Goal: Transaction & Acquisition: Book appointment/travel/reservation

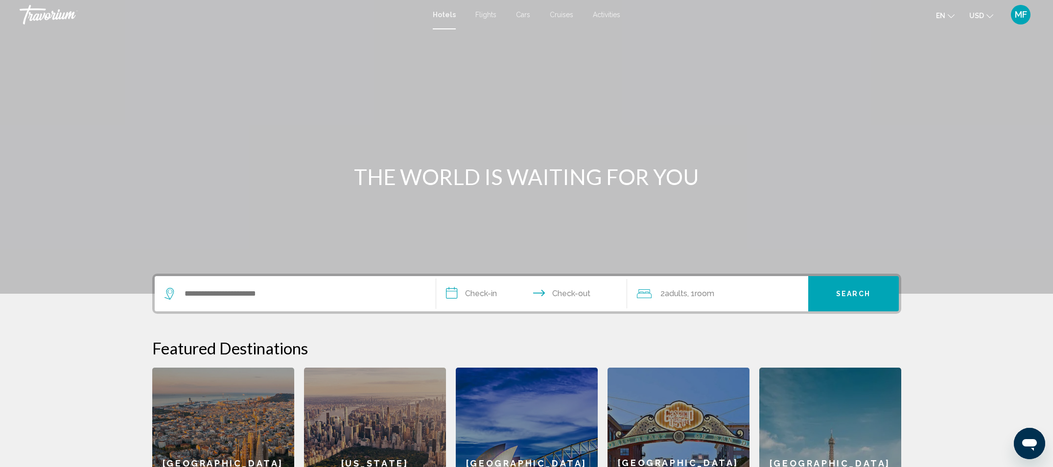
click at [486, 13] on span "Flights" at bounding box center [485, 15] width 21 height 8
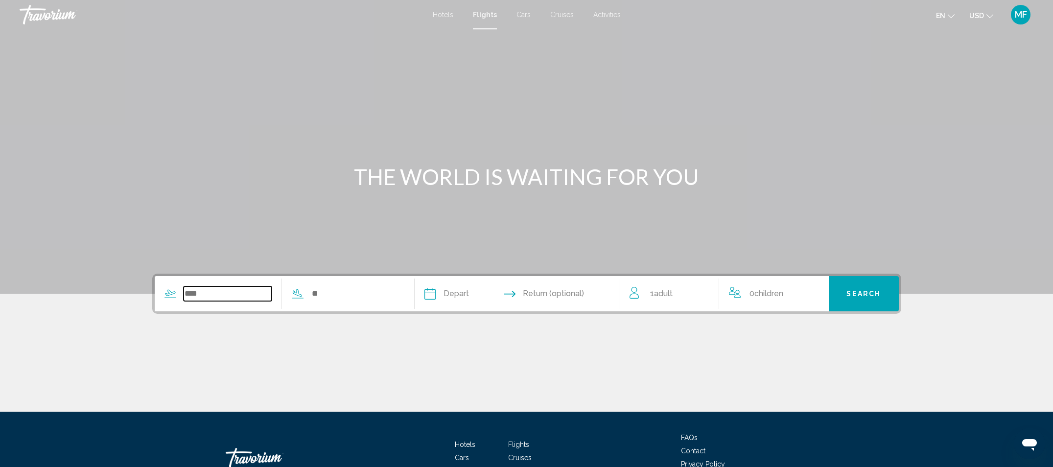
click at [196, 290] on input "Search widget" at bounding box center [228, 293] width 89 height 15
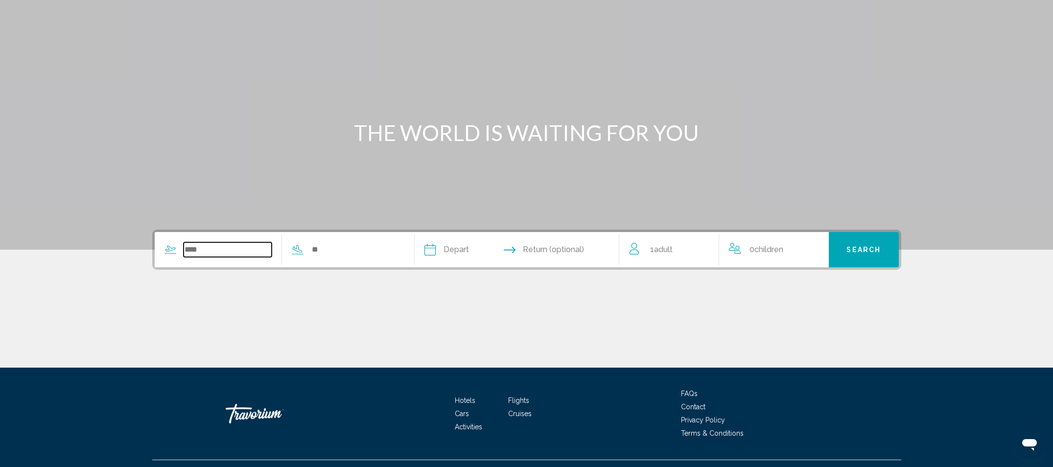
scroll to position [65, 0]
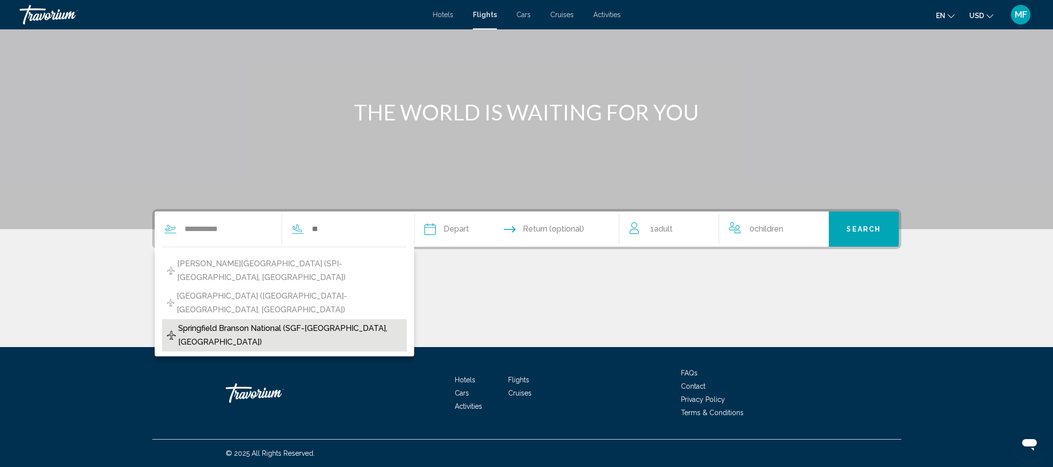
click at [280, 327] on span "Springfield Branson National (SGF-[GEOGRAPHIC_DATA], [GEOGRAPHIC_DATA])" at bounding box center [290, 335] width 224 height 27
type input "**********"
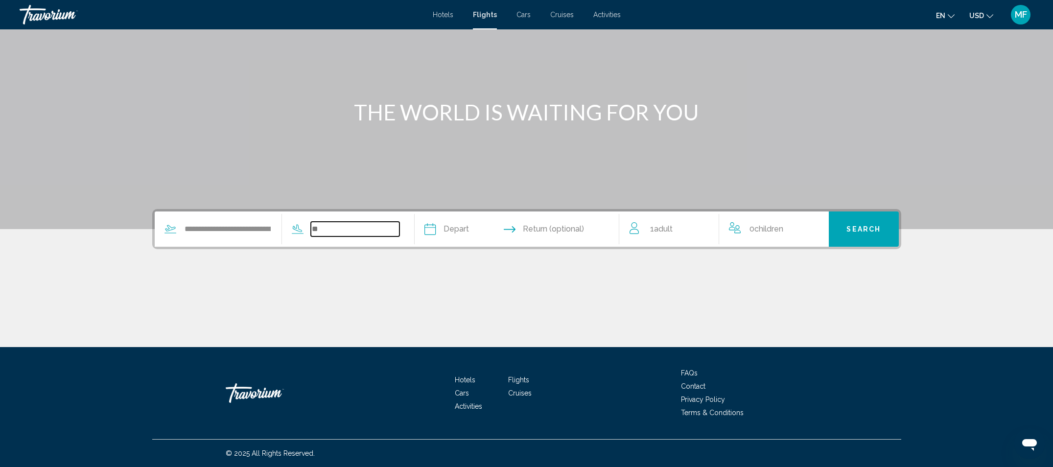
click at [324, 222] on input "Search widget" at bounding box center [355, 229] width 89 height 15
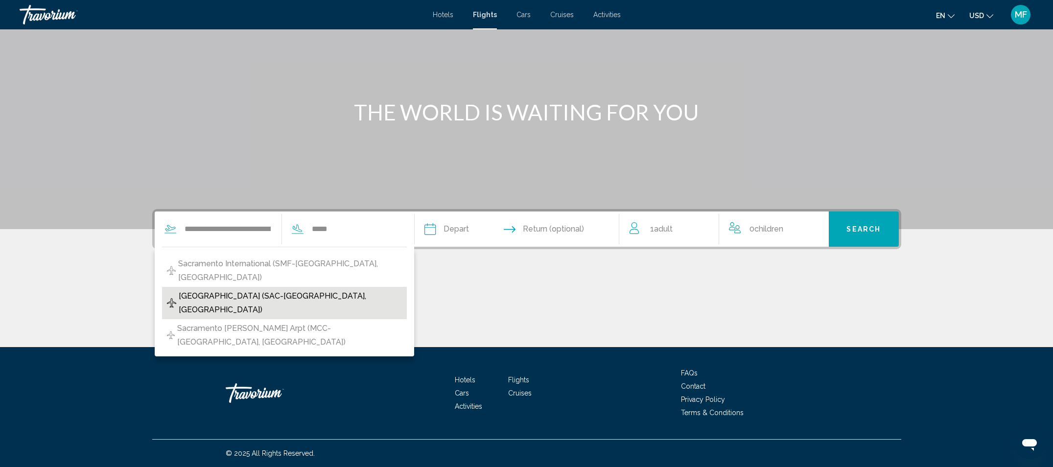
click at [243, 297] on span "[GEOGRAPHIC_DATA] (SAC-[GEOGRAPHIC_DATA], [GEOGRAPHIC_DATA])" at bounding box center [290, 302] width 223 height 27
type input "**********"
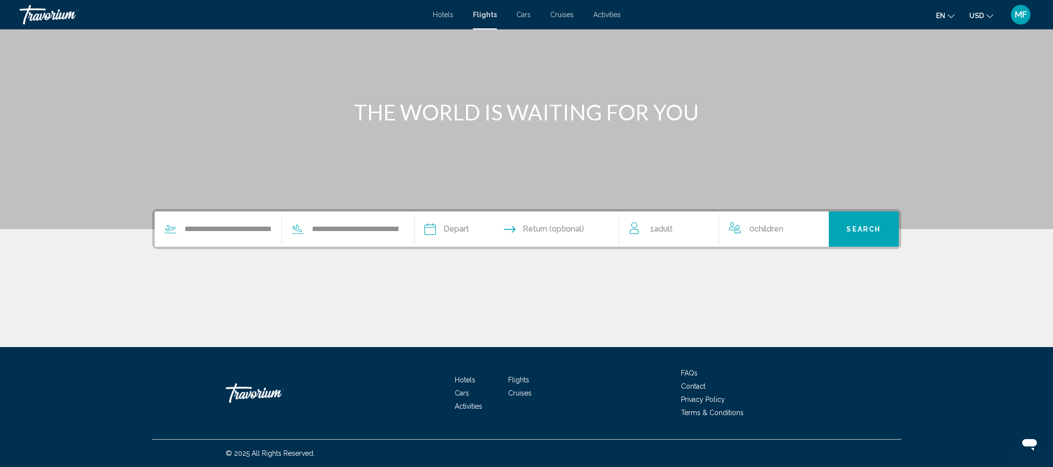
click at [432, 228] on input "Depart date" at bounding box center [472, 230] width 101 height 38
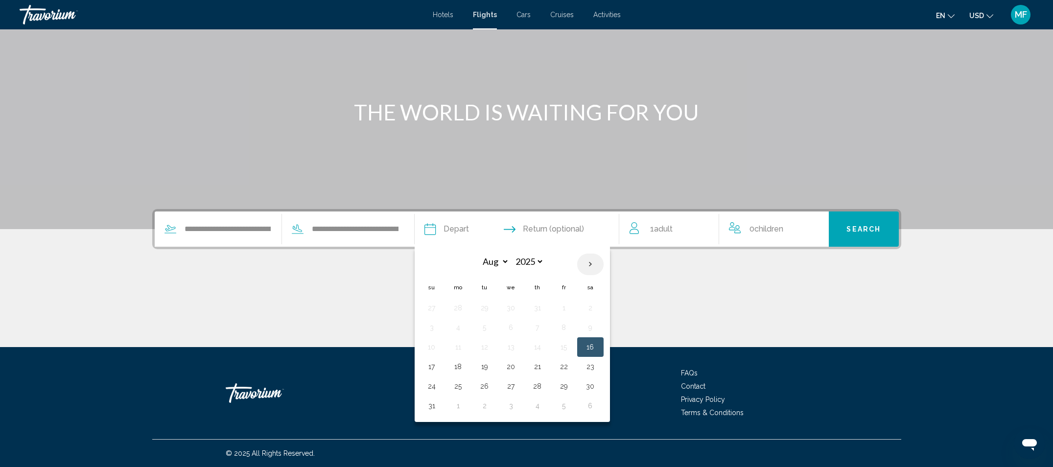
click at [594, 263] on th "Next month" at bounding box center [590, 265] width 26 height 22
select select "*"
click at [515, 346] on button "17" at bounding box center [511, 347] width 16 height 14
type input "**********"
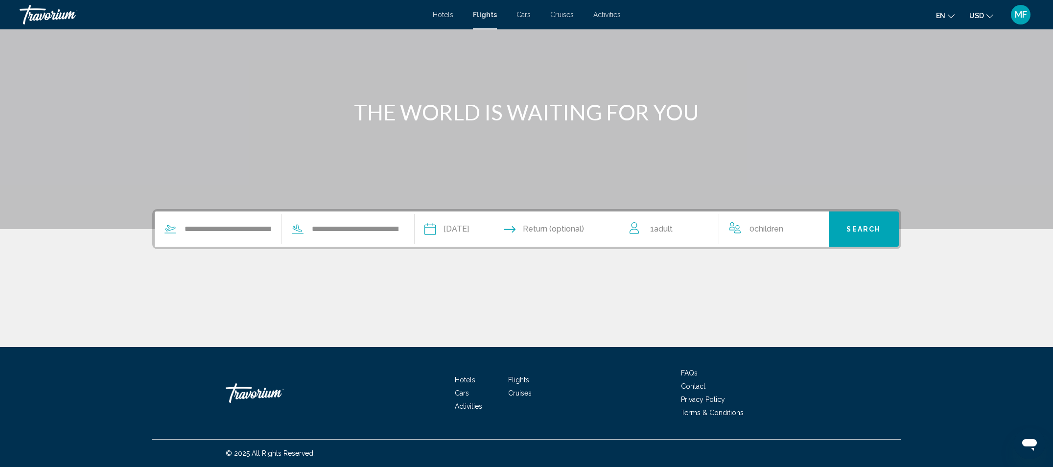
click at [573, 225] on input "Return date" at bounding box center [572, 230] width 101 height 38
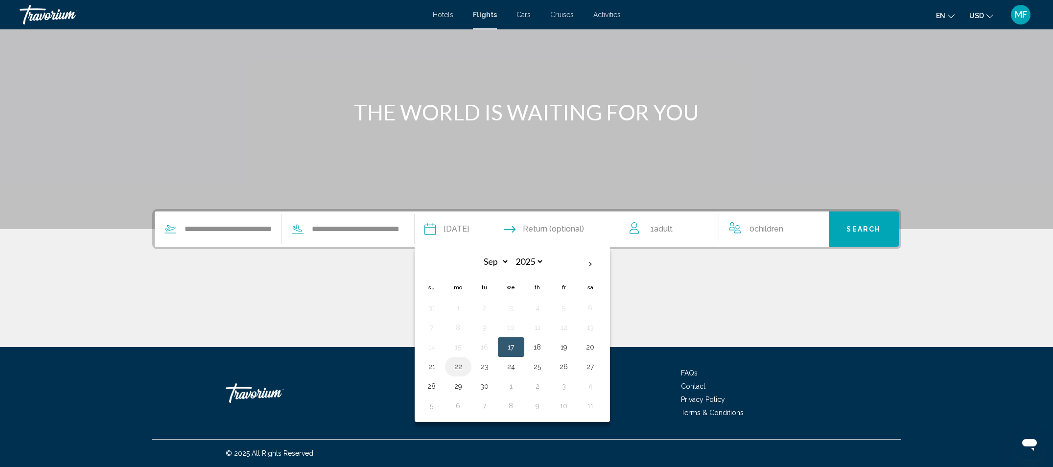
click at [459, 367] on button "22" at bounding box center [458, 367] width 16 height 14
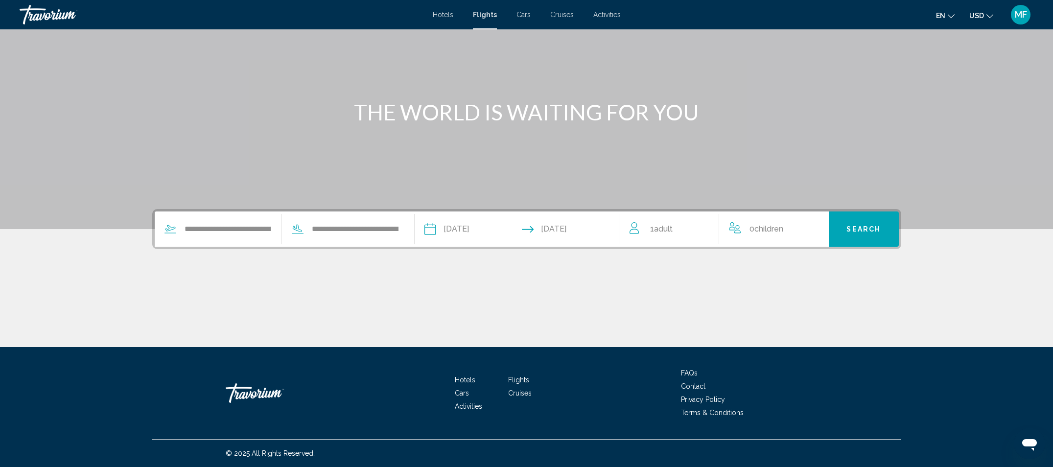
type input "**********"
click at [654, 227] on span "1 Adult Adults" at bounding box center [661, 229] width 23 height 14
click at [702, 225] on icon "Increment adults" at bounding box center [704, 227] width 9 height 12
click at [811, 224] on icon "Increment children" at bounding box center [814, 227] width 9 height 12
click at [777, 267] on span "Travelers: 2 adults, 1 child" at bounding box center [770, 270] width 70 height 9
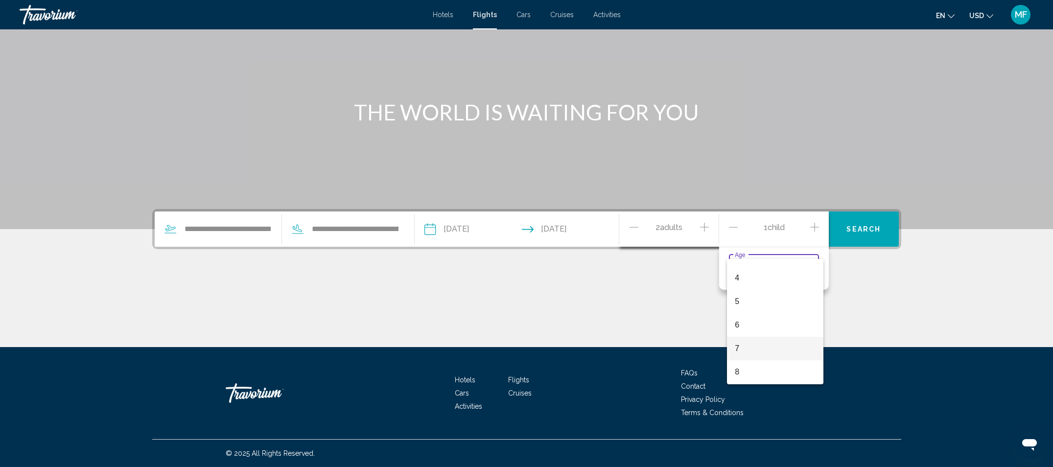
scroll to position [98, 0]
click at [744, 333] on span "7" at bounding box center [775, 337] width 81 height 23
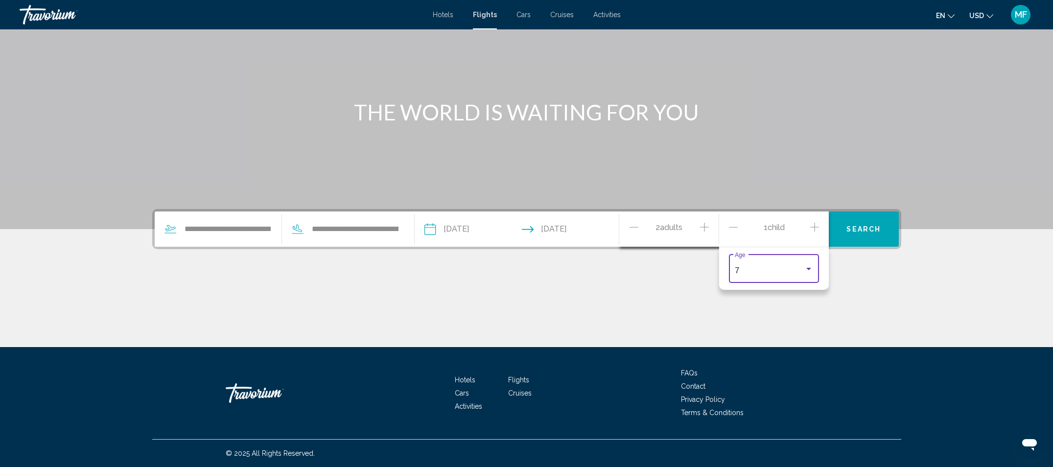
click at [861, 224] on button "Search" at bounding box center [864, 228] width 70 height 35
